Goal: Check status

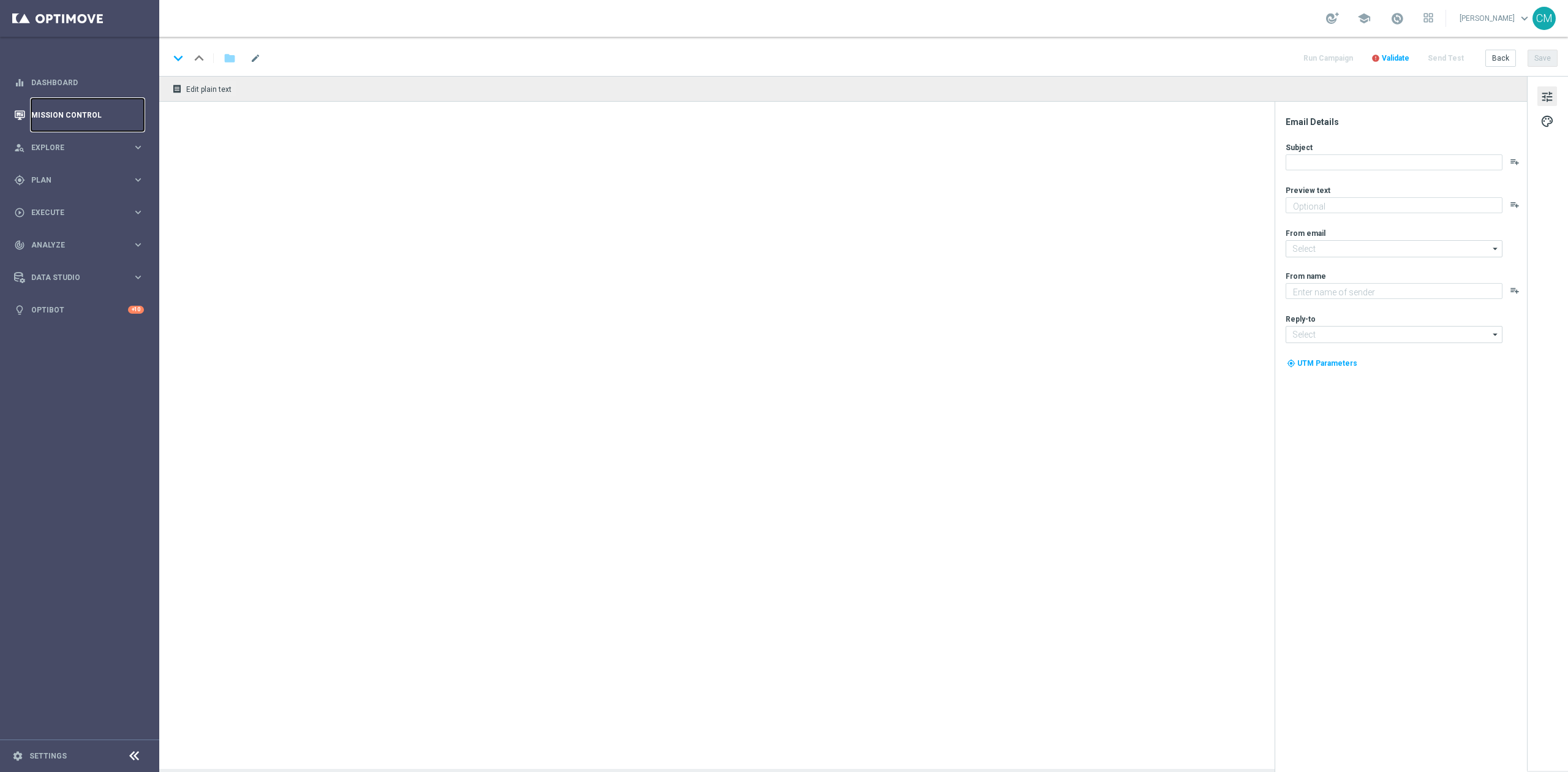
click at [104, 109] on link "Mission Control" at bounding box center [88, 115] width 113 height 33
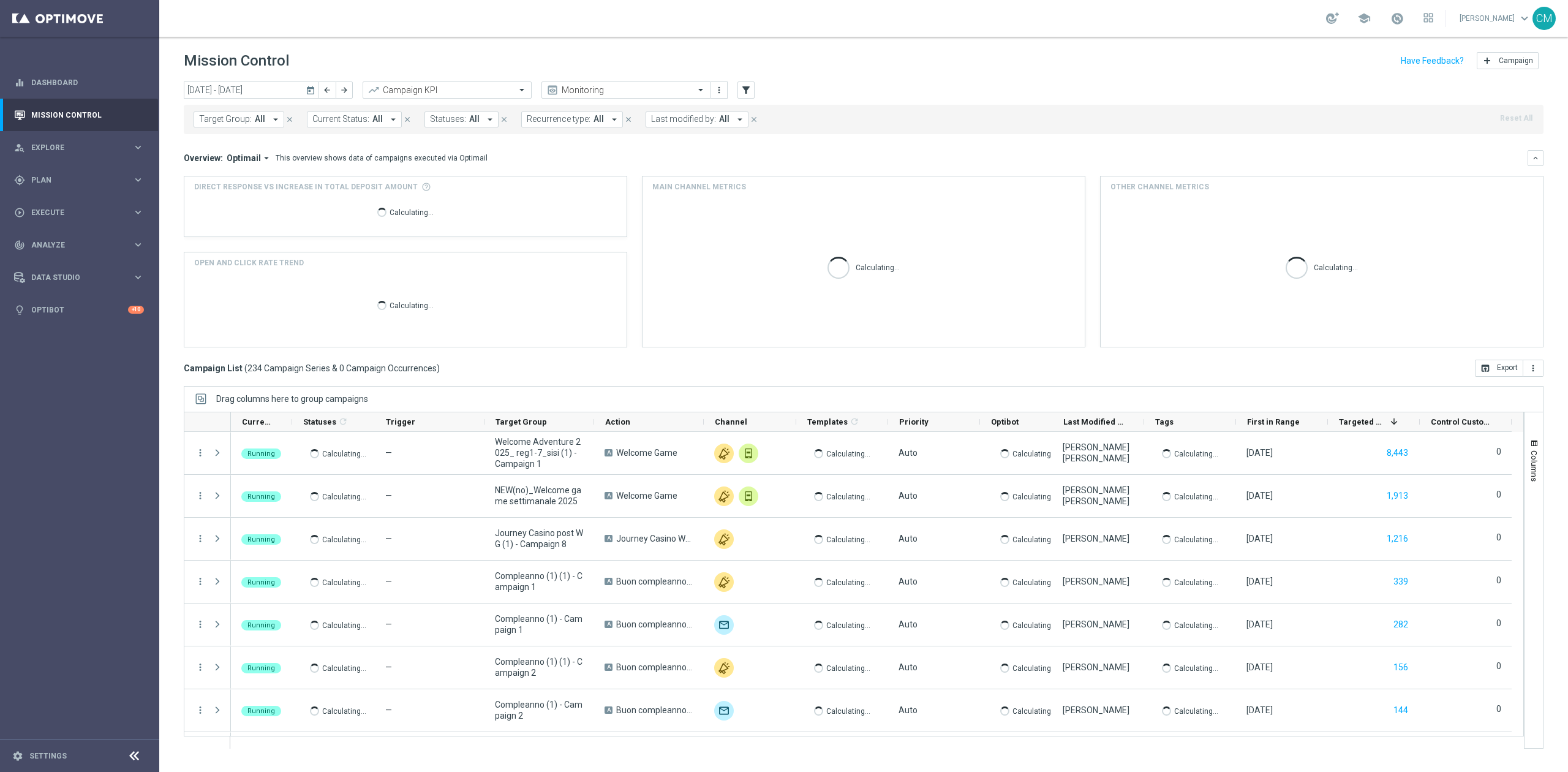
click at [311, 90] on icon "today" at bounding box center [310, 90] width 11 height 11
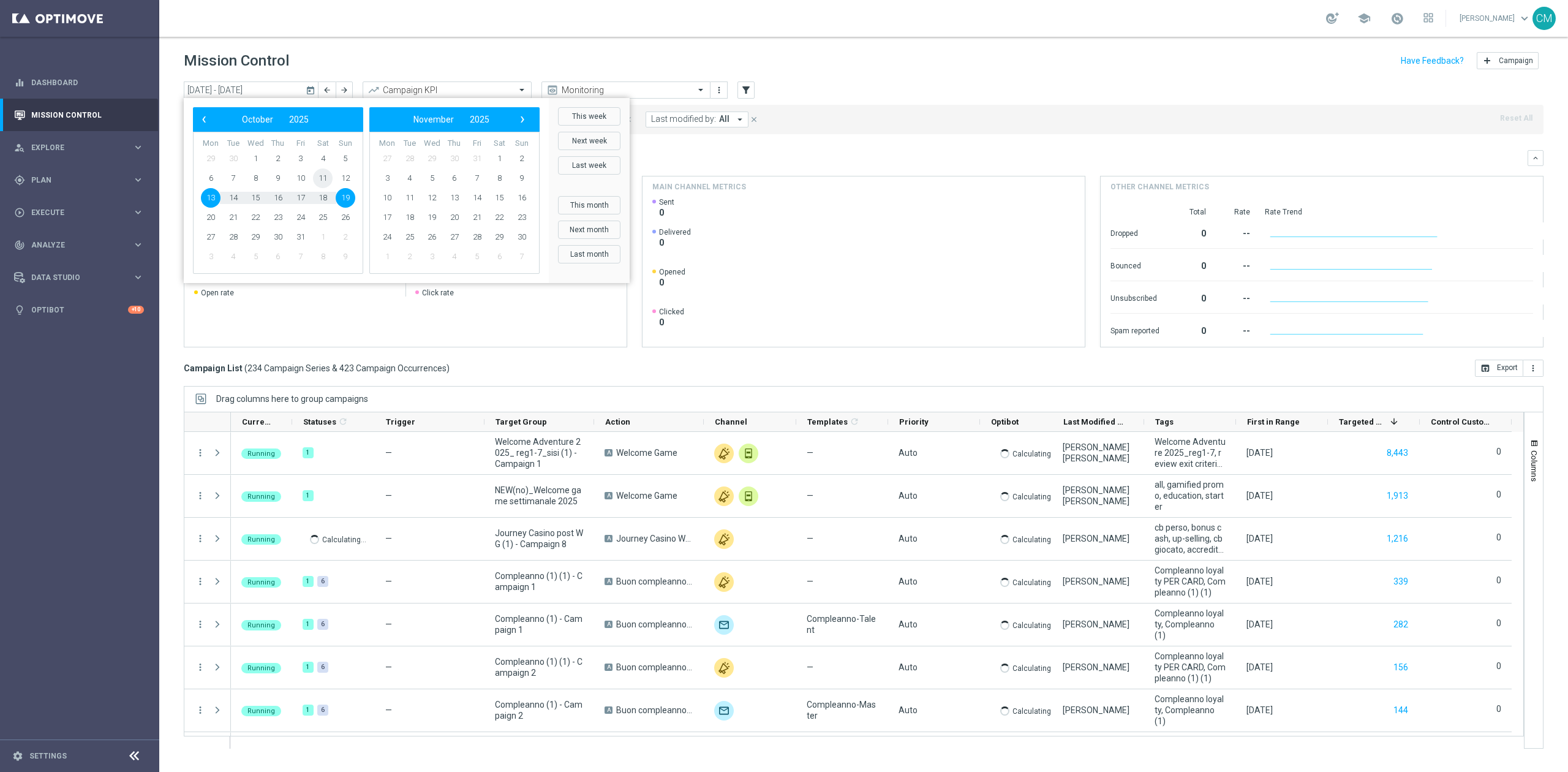
click at [317, 178] on span "11" at bounding box center [323, 178] width 20 height 20
type input "[DATE] - [DATE]"
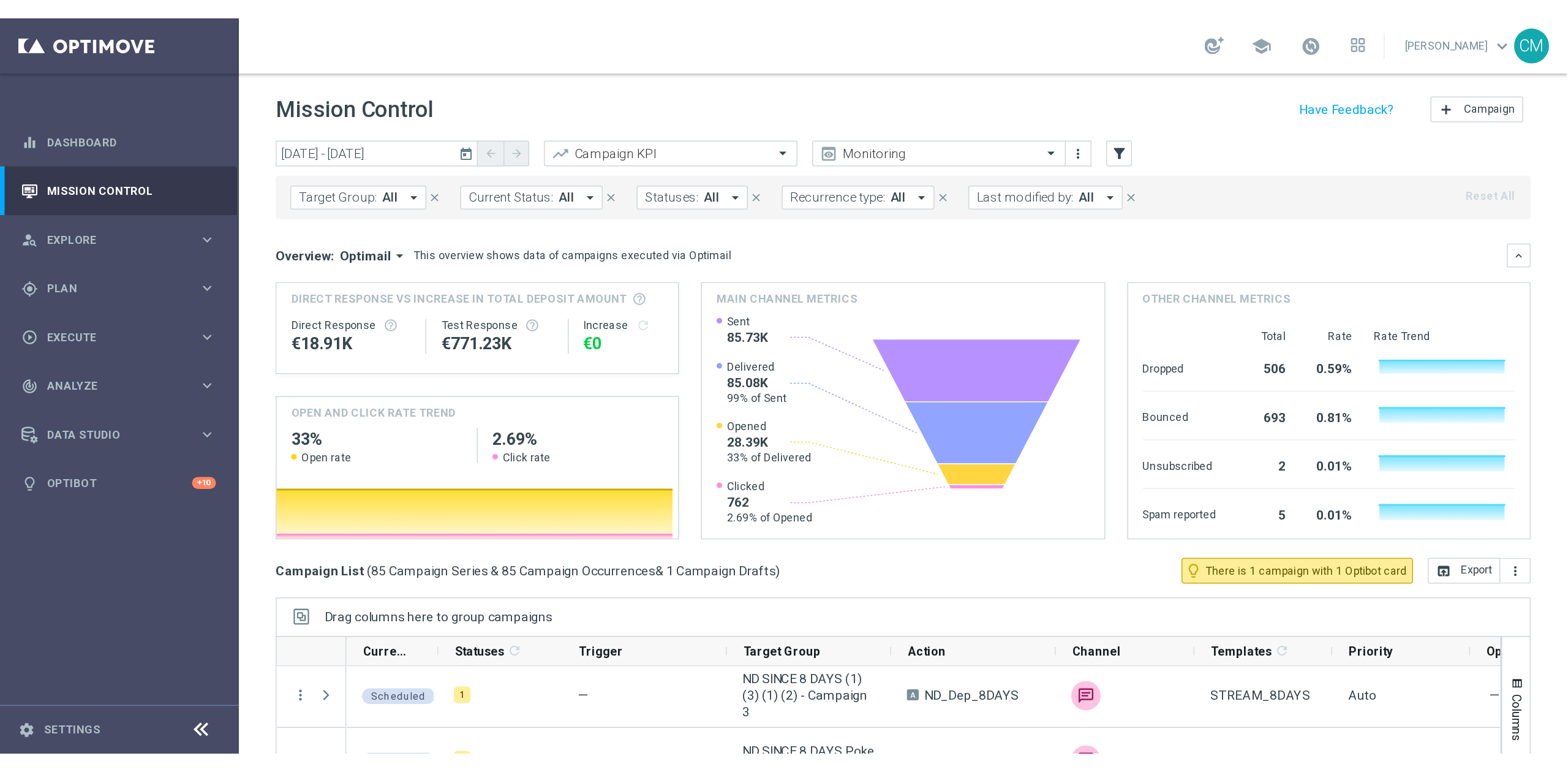
scroll to position [3304, 0]
